Goal: Transaction & Acquisition: Purchase product/service

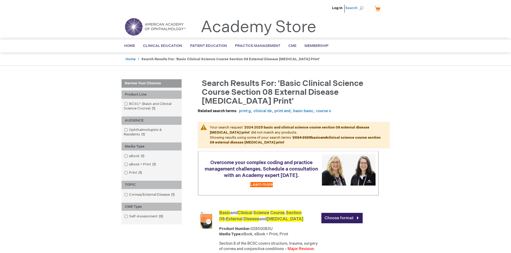
click at [366, 8] on li "Search" at bounding box center [355, 8] width 23 height 16
click at [363, 8] on span "Search" at bounding box center [355, 8] width 20 height 11
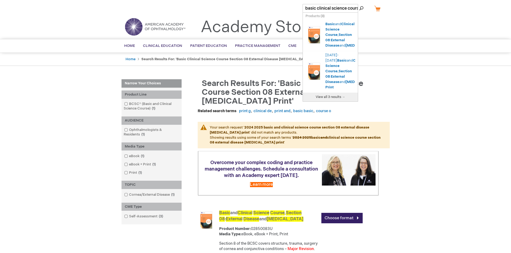
click at [333, 14] on div "Products ( 3 )" at bounding box center [330, 17] width 55 height 8
click at [363, 7] on span "Search" at bounding box center [355, 8] width 20 height 11
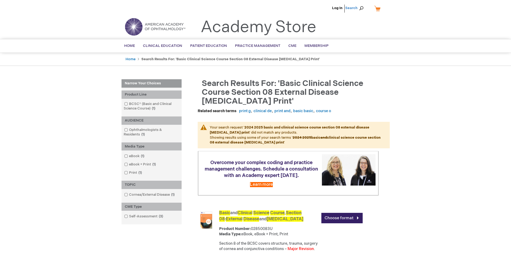
click at [361, 7] on span "Search" at bounding box center [355, 8] width 20 height 11
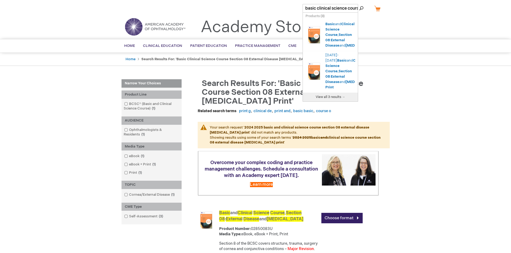
type input "basic clinical science course section 08 external disease [MEDICAL_DATA] print"
click at [338, 10] on input "basic clinical science course section 08 external disease [MEDICAL_DATA] print" at bounding box center [331, 8] width 56 height 9
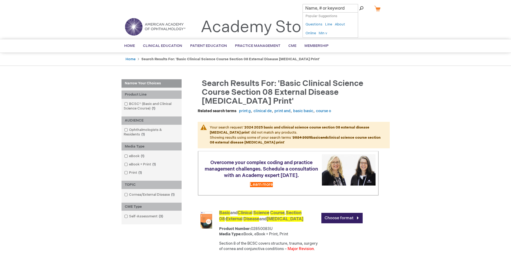
paste input "[MEDICAL_DATA]"
type input "[MEDICAL_DATA]"
click at [359, 4] on button "Search" at bounding box center [361, 8] width 4 height 9
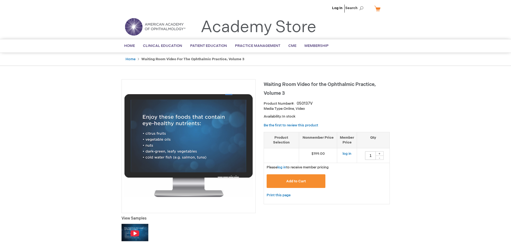
type input "1"
